Goal: Task Accomplishment & Management: Use online tool/utility

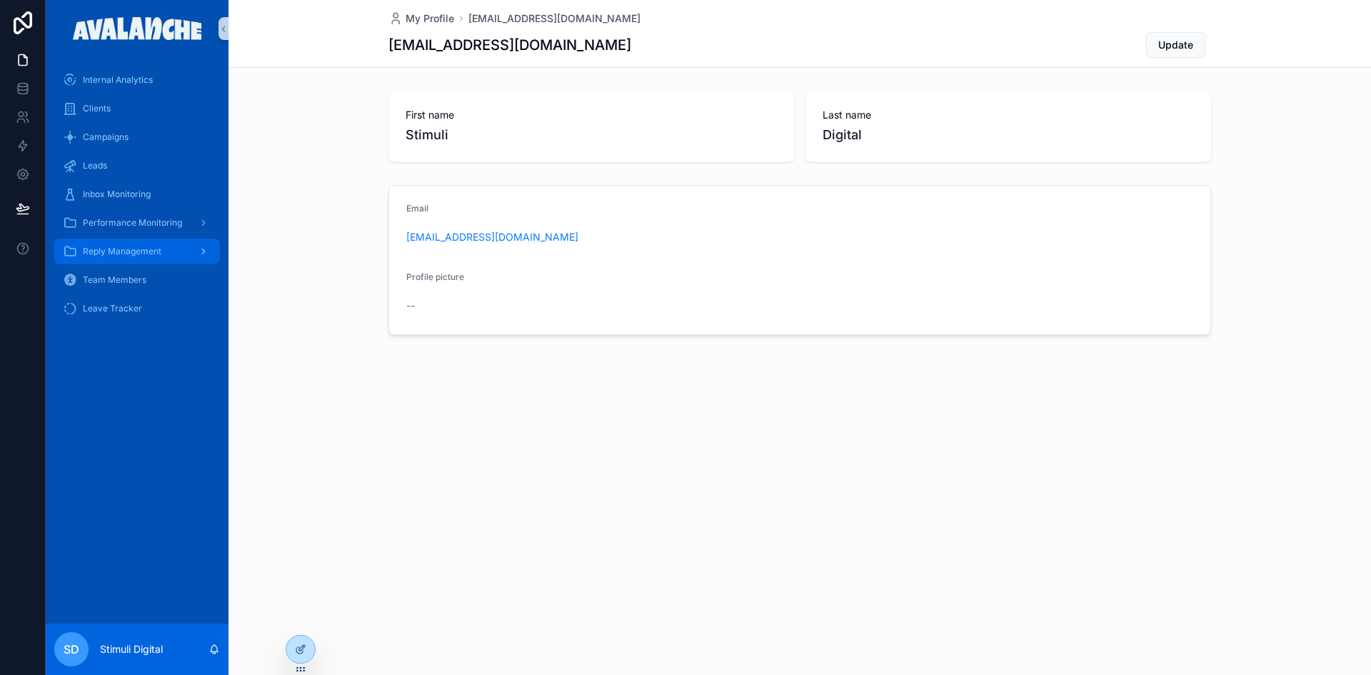
click at [129, 251] on span "Reply Management" at bounding box center [122, 251] width 79 height 11
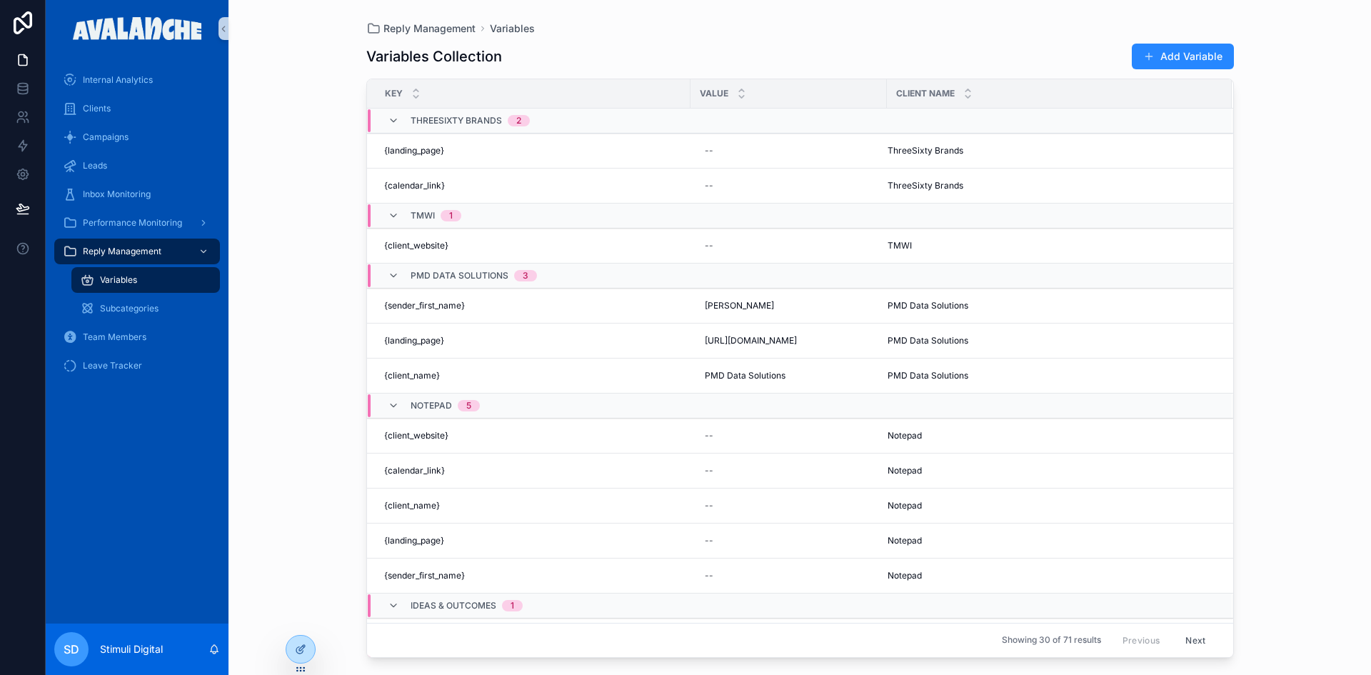
click at [1139, 59] on button "Add Variable" at bounding box center [1183, 57] width 102 height 26
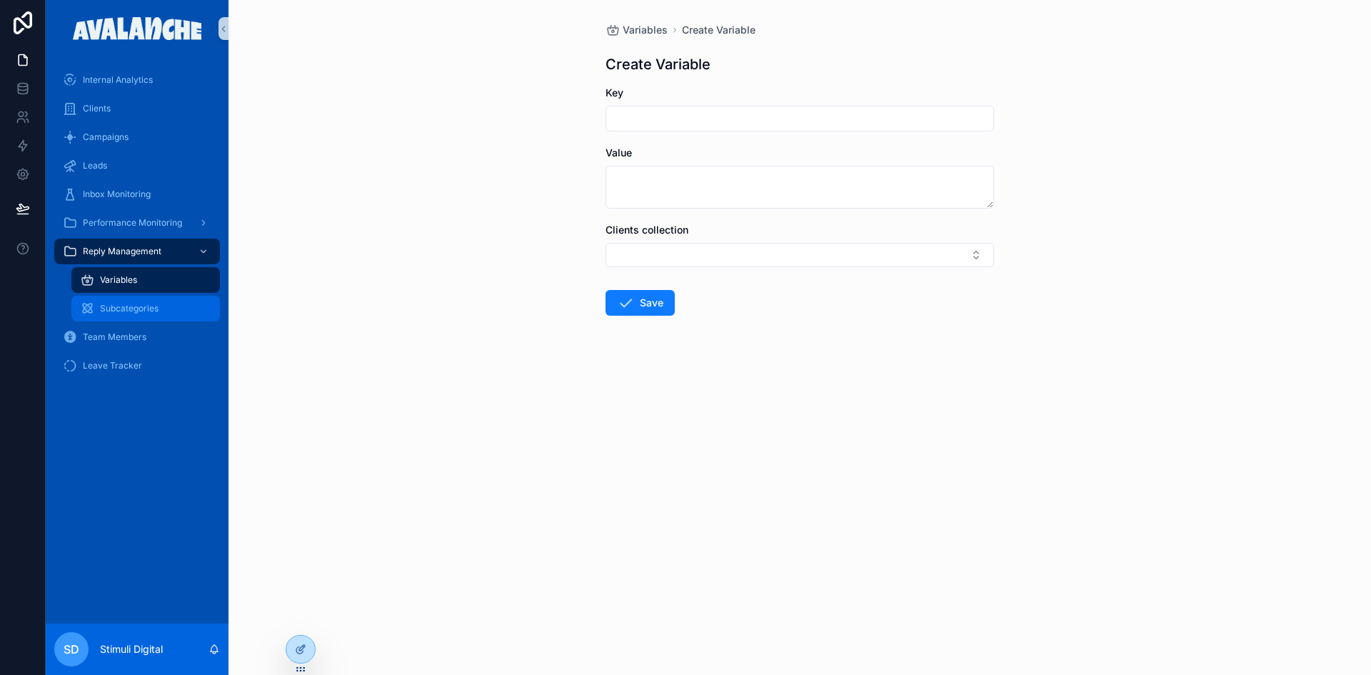
click at [123, 309] on span "Subcategories" at bounding box center [129, 308] width 59 height 11
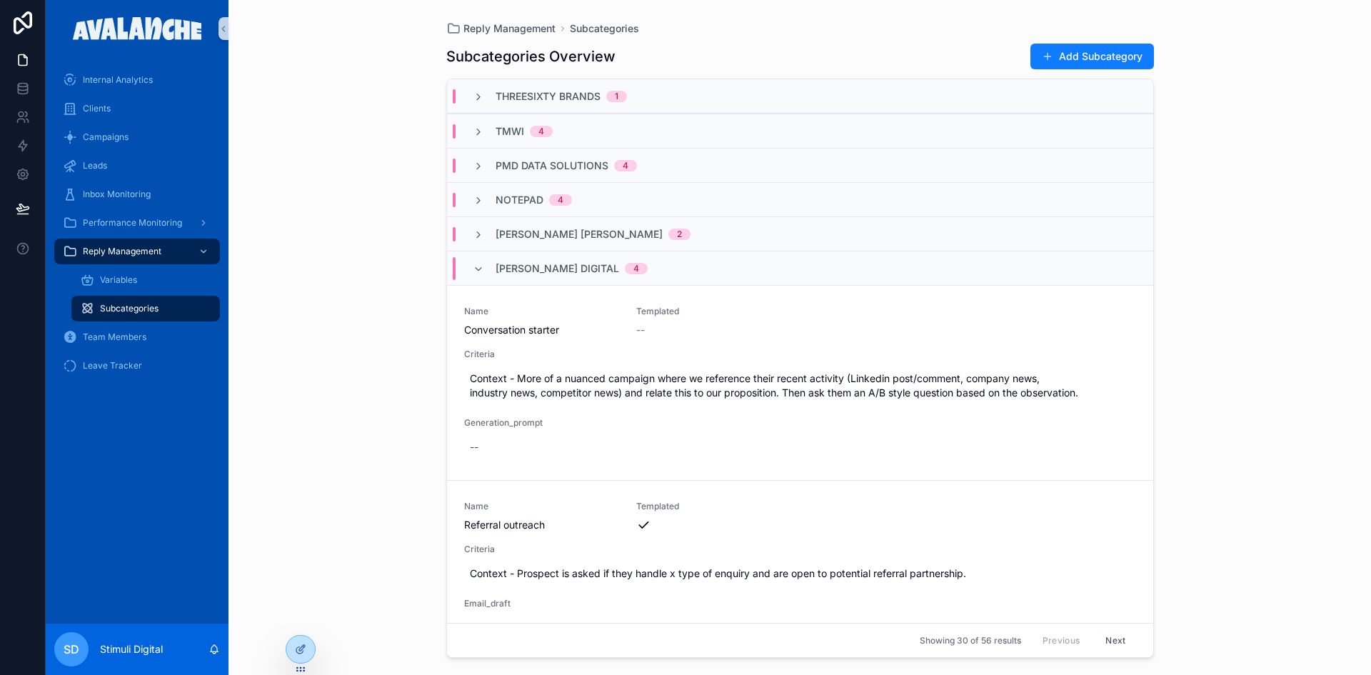
click at [486, 267] on div "[PERSON_NAME] Digital 4" at bounding box center [560, 268] width 175 height 23
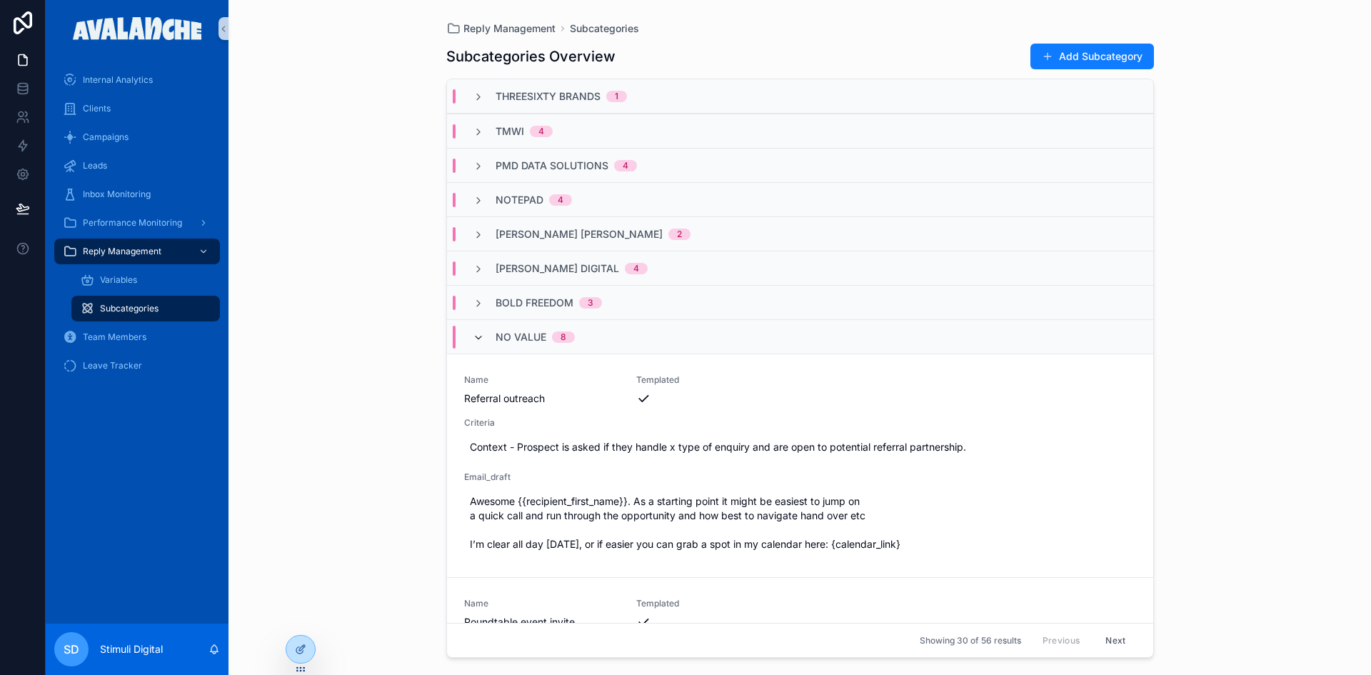
click at [474, 332] on icon "scrollable content" at bounding box center [478, 337] width 11 height 11
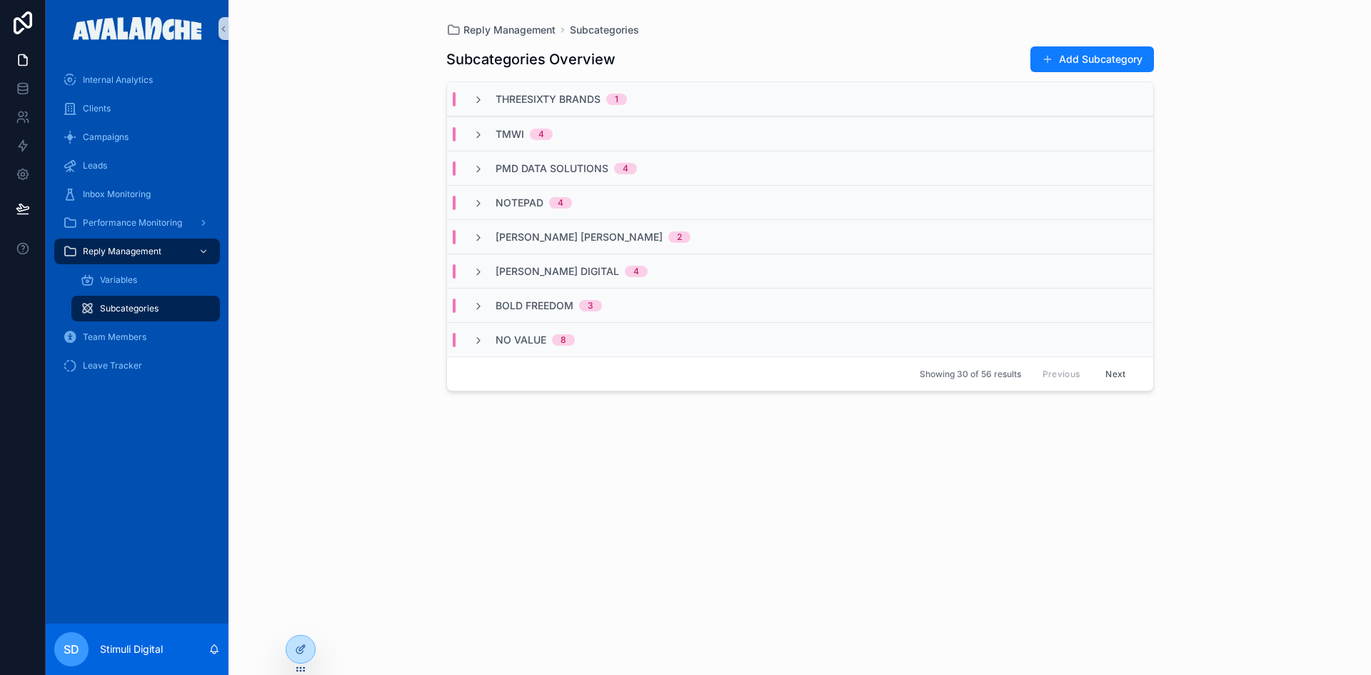
click at [521, 170] on span "PMD Data Solutions" at bounding box center [552, 168] width 113 height 14
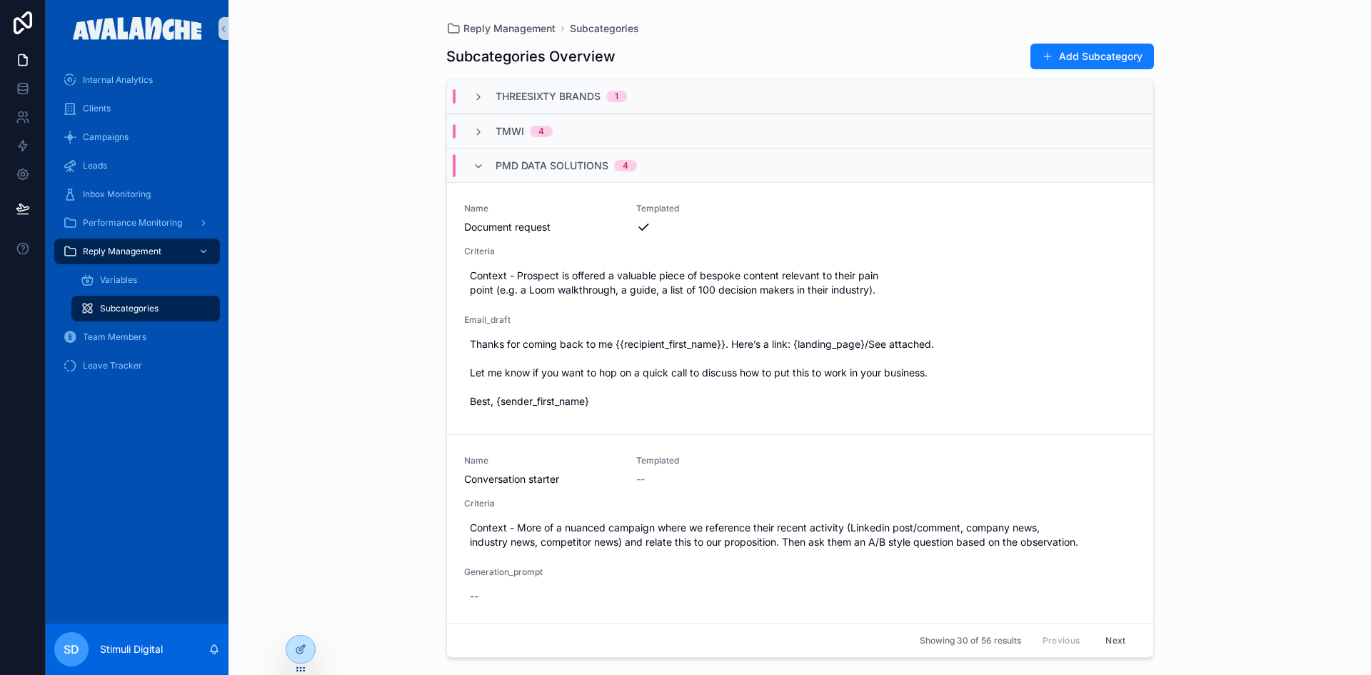
click at [461, 164] on div "PMD Data Solutions 4" at bounding box center [555, 165] width 199 height 23
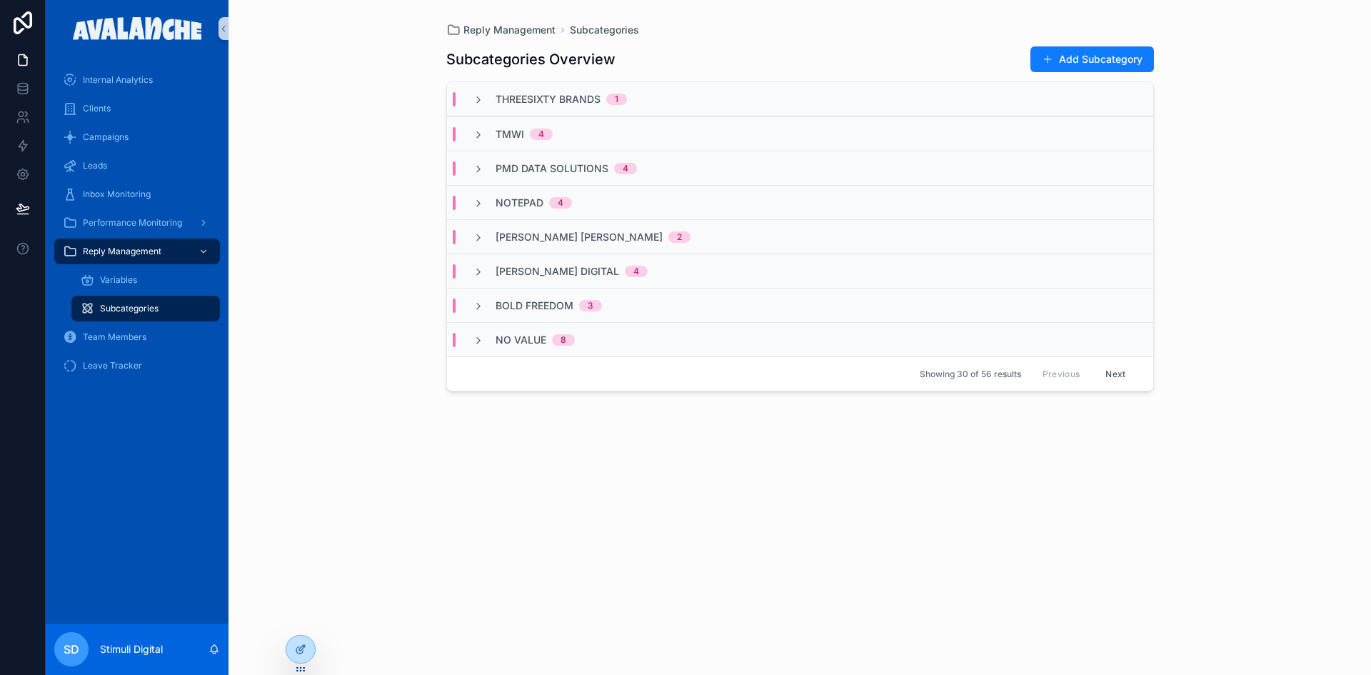
click at [471, 129] on div "TMWI 4" at bounding box center [513, 134] width 114 height 14
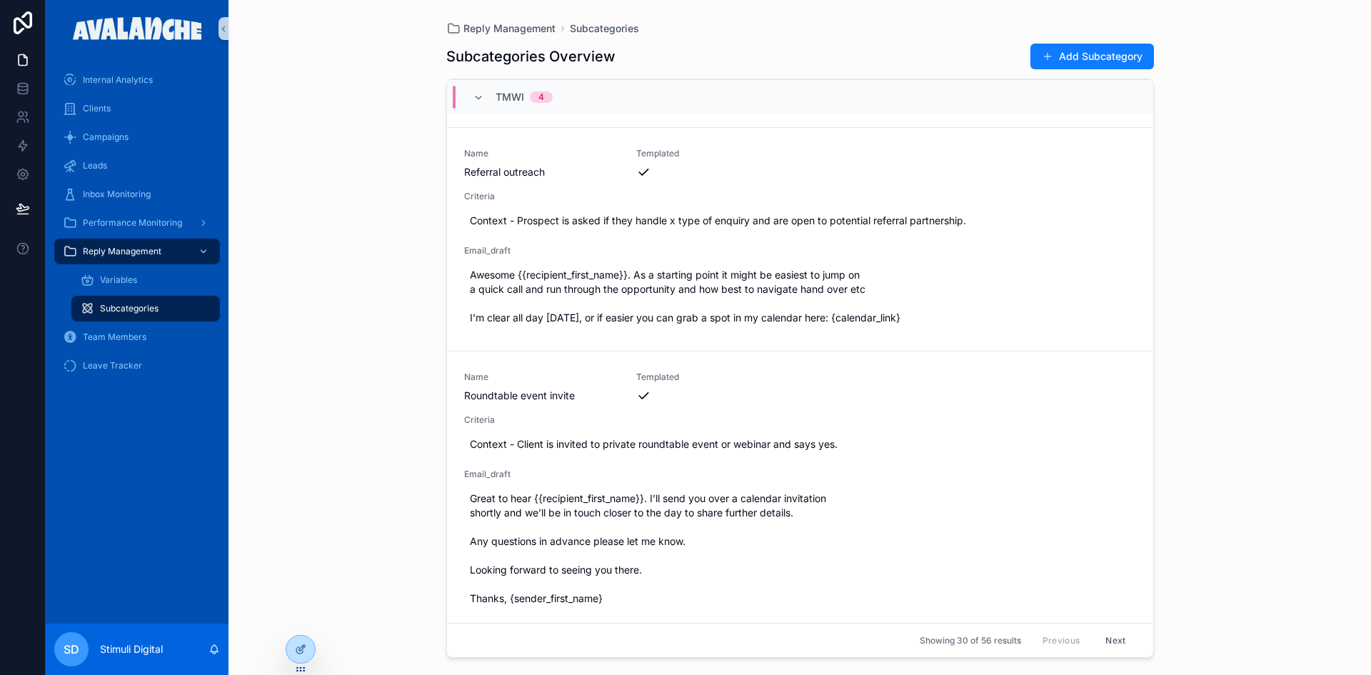
scroll to position [214, 0]
click at [1072, 46] on button "Add Subcategory" at bounding box center [1093, 57] width 124 height 26
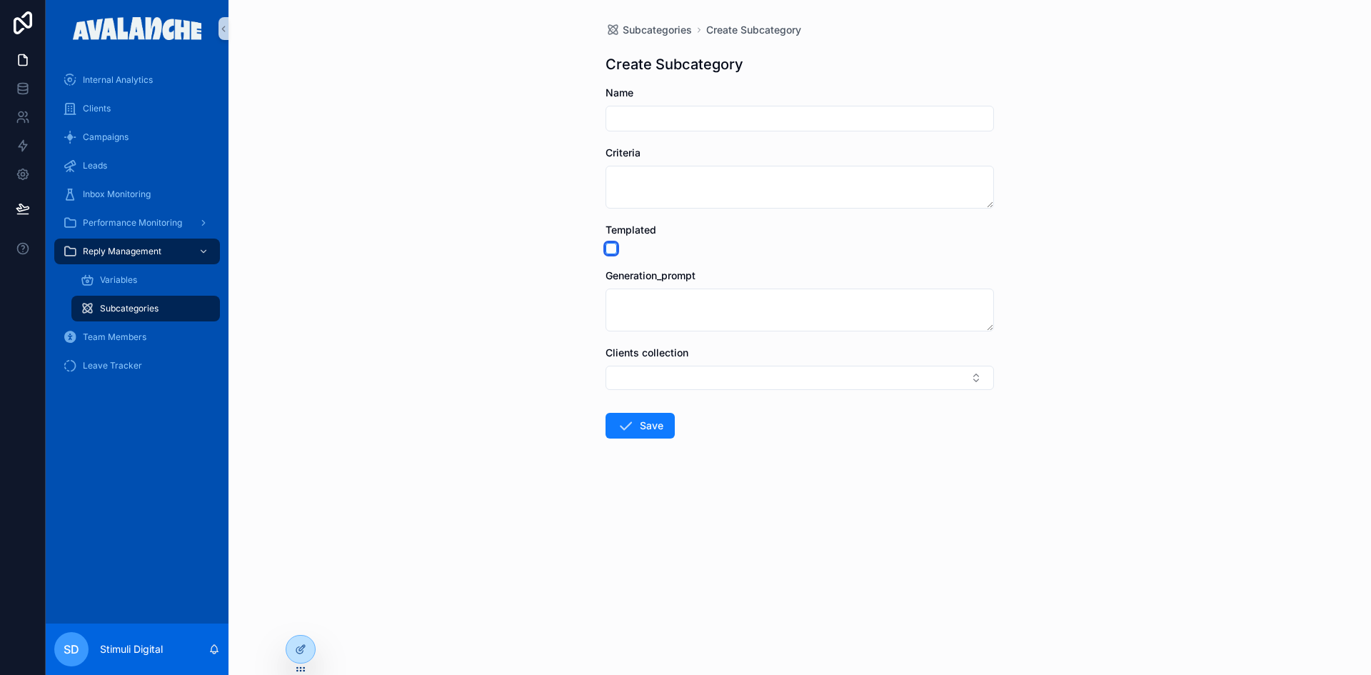
click at [606, 245] on button "scrollable content" at bounding box center [611, 248] width 11 height 11
type button "on"
